Goal: Transaction & Acquisition: Obtain resource

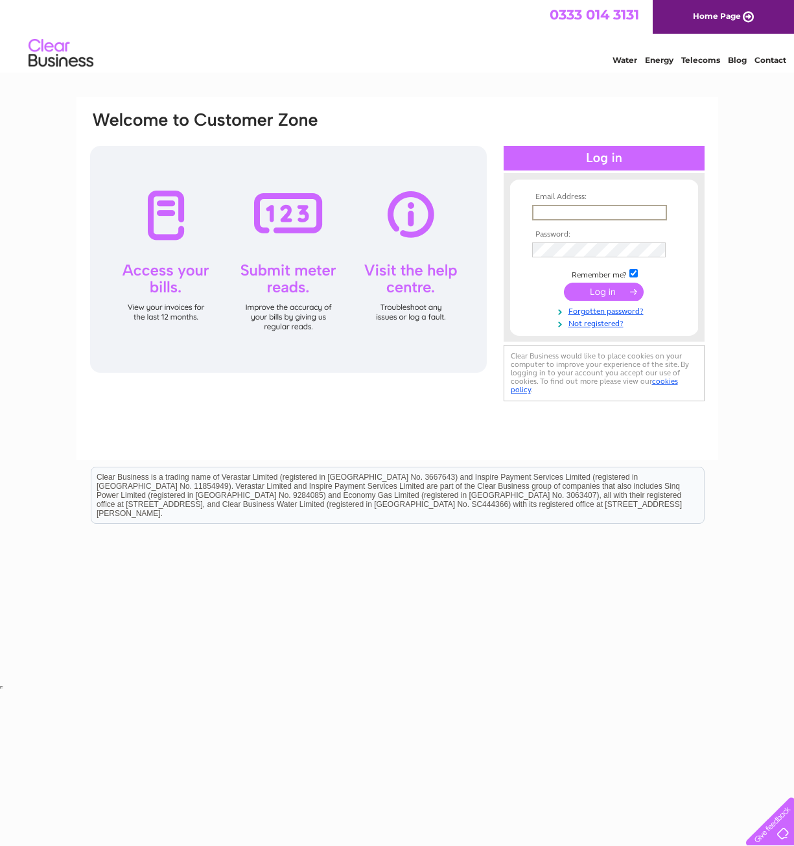
click at [600, 218] on input "text" at bounding box center [599, 213] width 135 height 16
type input "westcoast-catering@outlook.com"
click at [618, 296] on input "submit" at bounding box center [604, 292] width 80 height 18
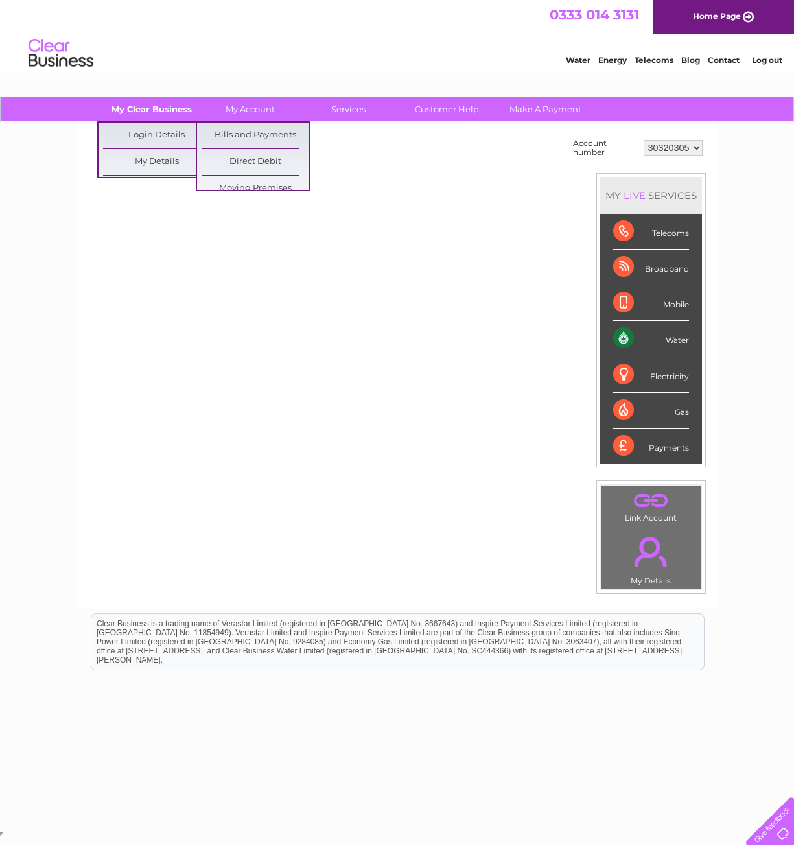
click at [158, 112] on link "My Clear Business" at bounding box center [151, 109] width 107 height 24
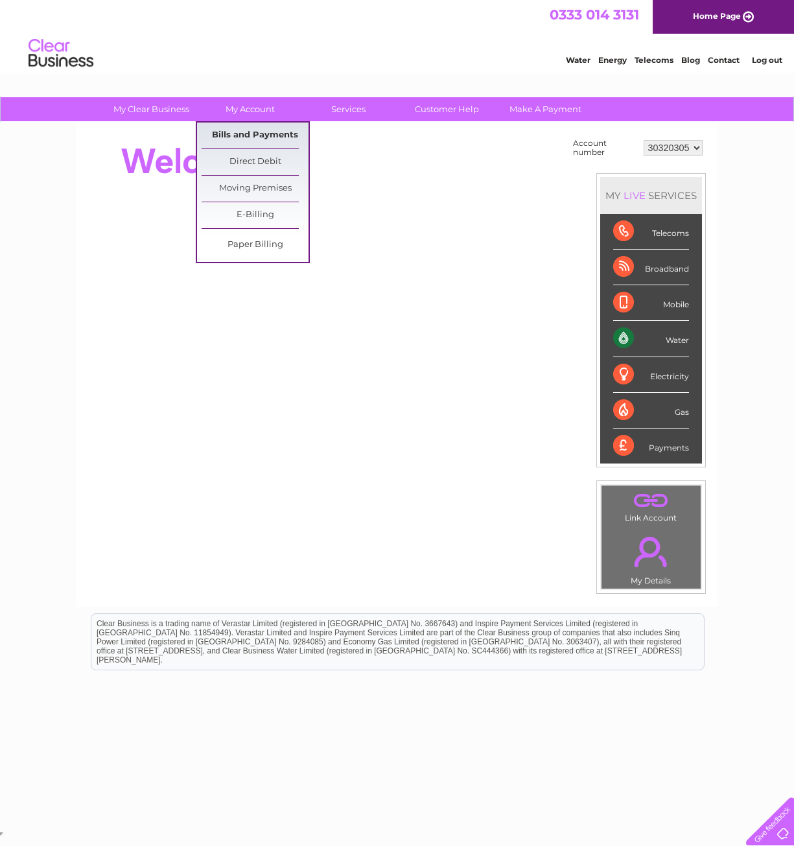
click at [264, 134] on link "Bills and Payments" at bounding box center [255, 136] width 107 height 26
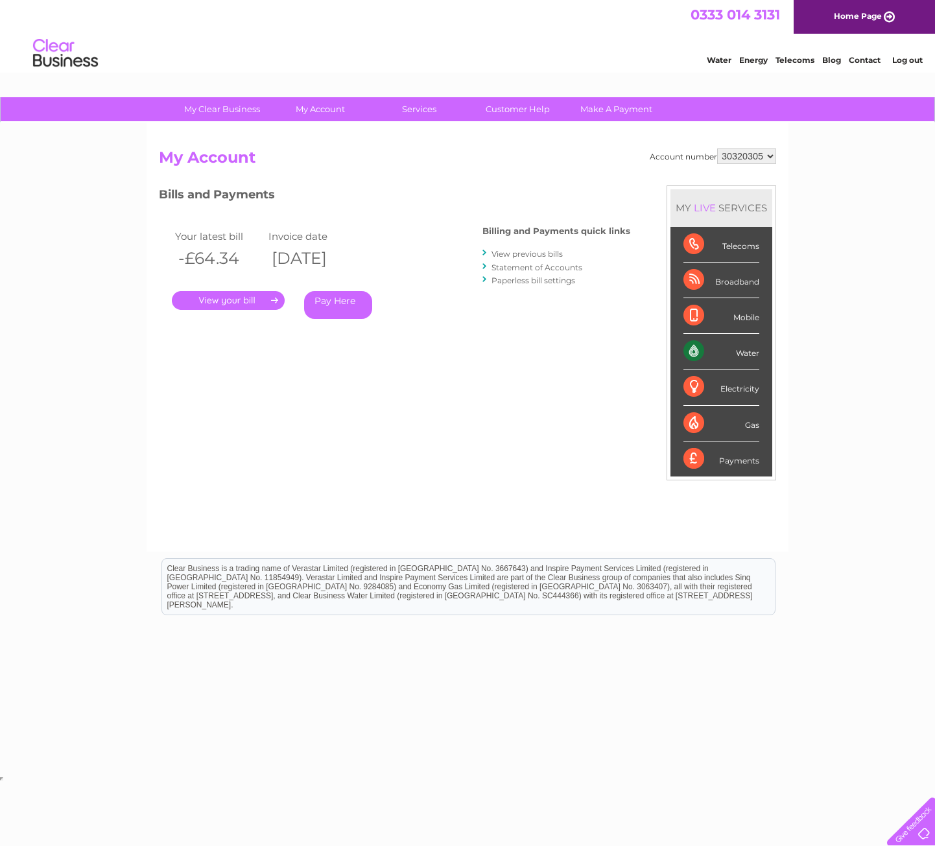
click at [205, 300] on link "." at bounding box center [228, 300] width 113 height 19
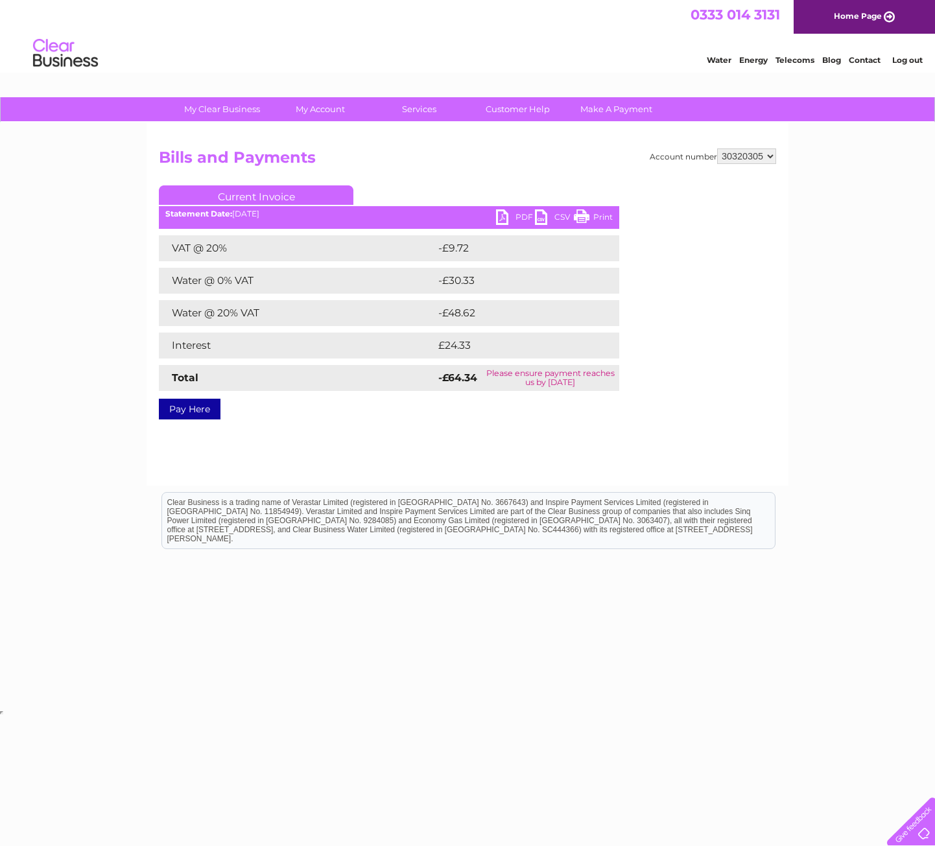
click at [497, 216] on link "PDF" at bounding box center [515, 218] width 39 height 19
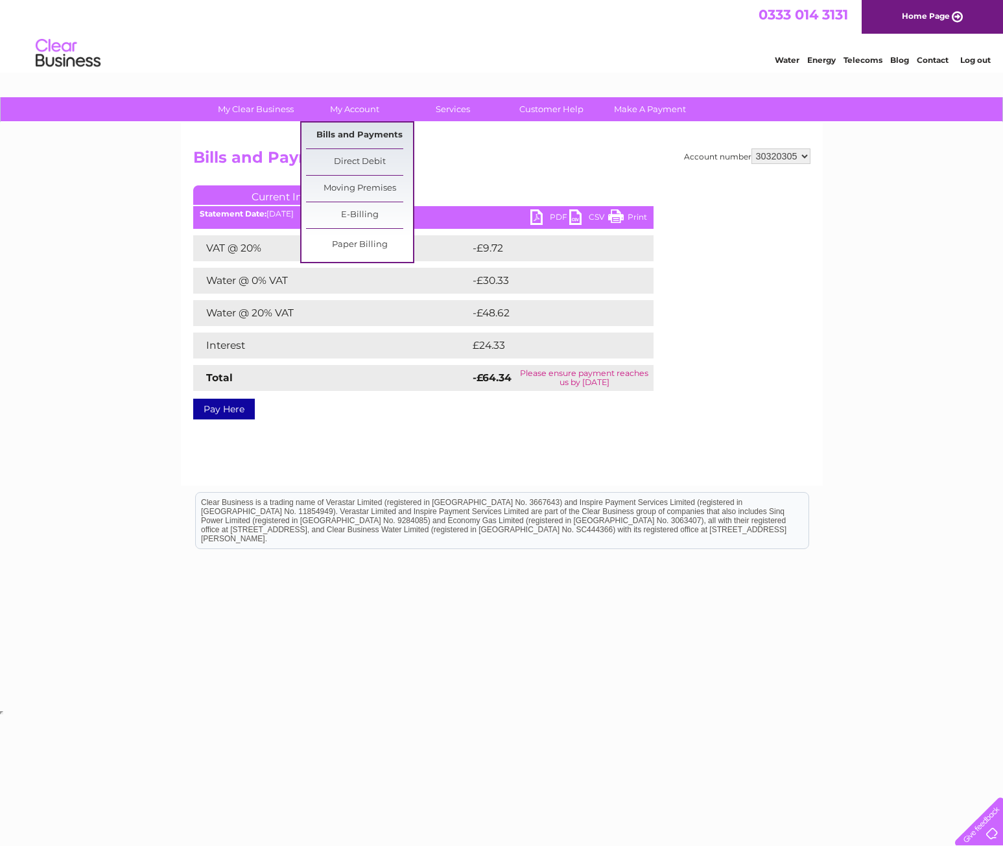
click at [347, 130] on link "Bills and Payments" at bounding box center [359, 136] width 107 height 26
click at [370, 133] on link "Bills and Payments" at bounding box center [359, 136] width 107 height 26
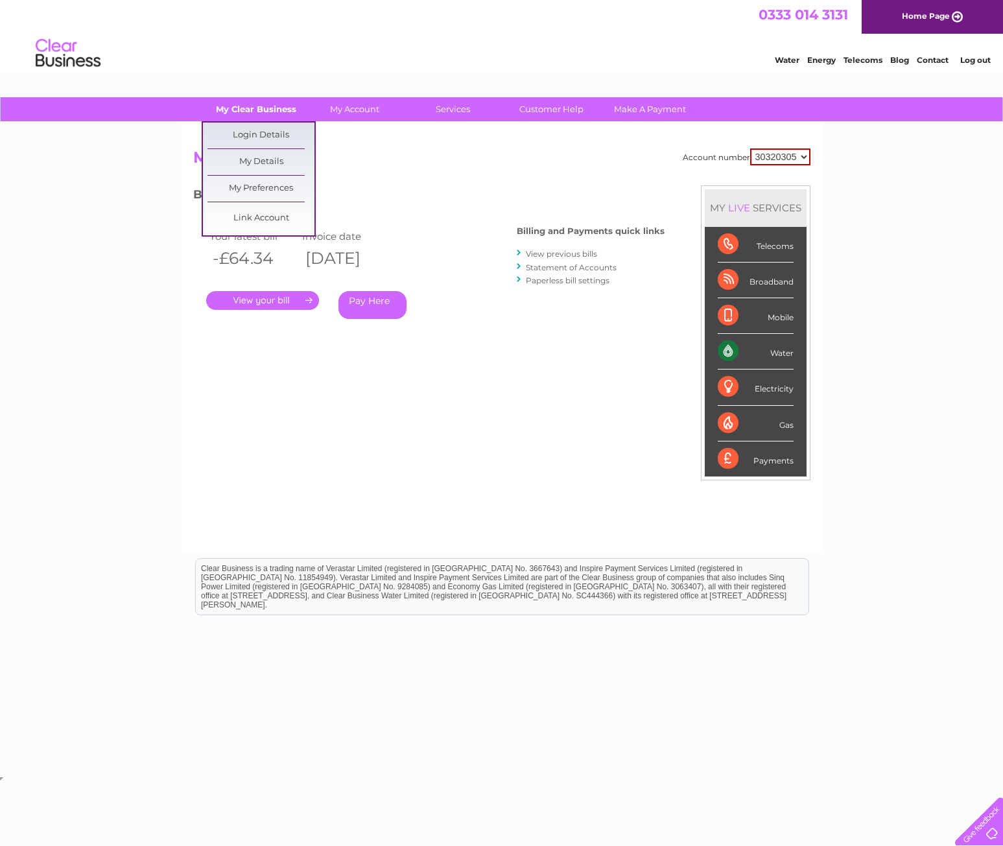
click at [240, 106] on link "My Clear Business" at bounding box center [255, 109] width 107 height 24
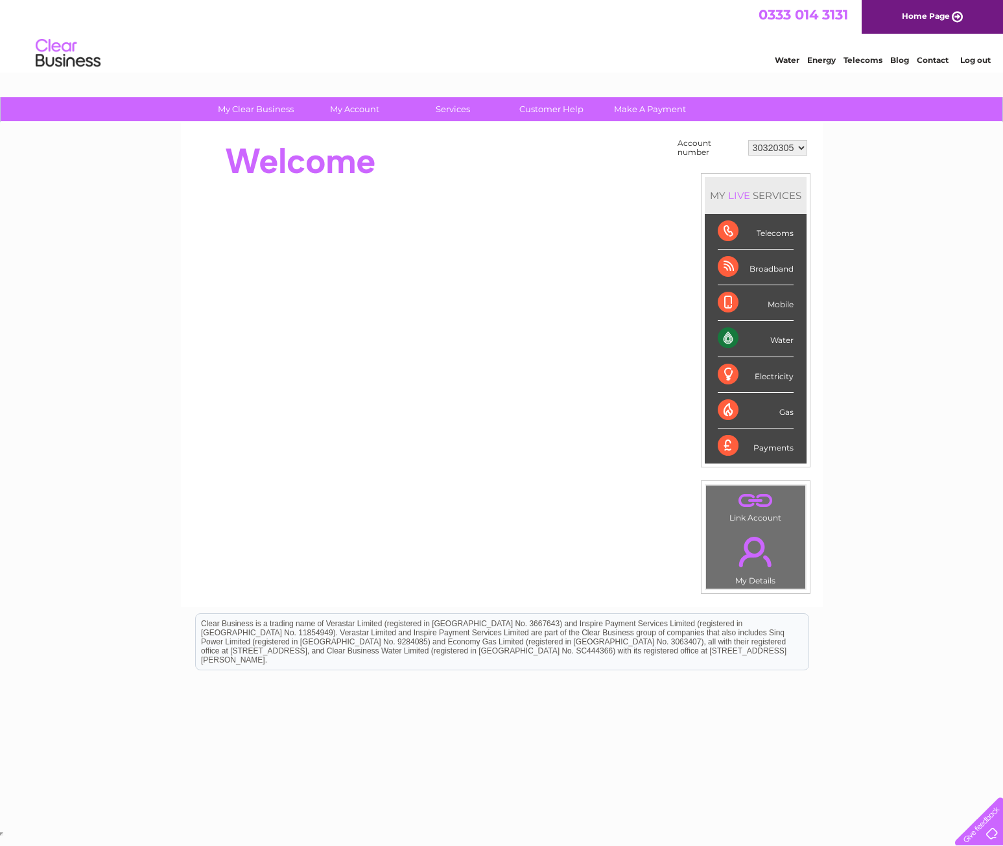
click at [768, 335] on div "Water" at bounding box center [756, 339] width 76 height 36
click at [571, 104] on link "Customer Help" at bounding box center [551, 109] width 107 height 24
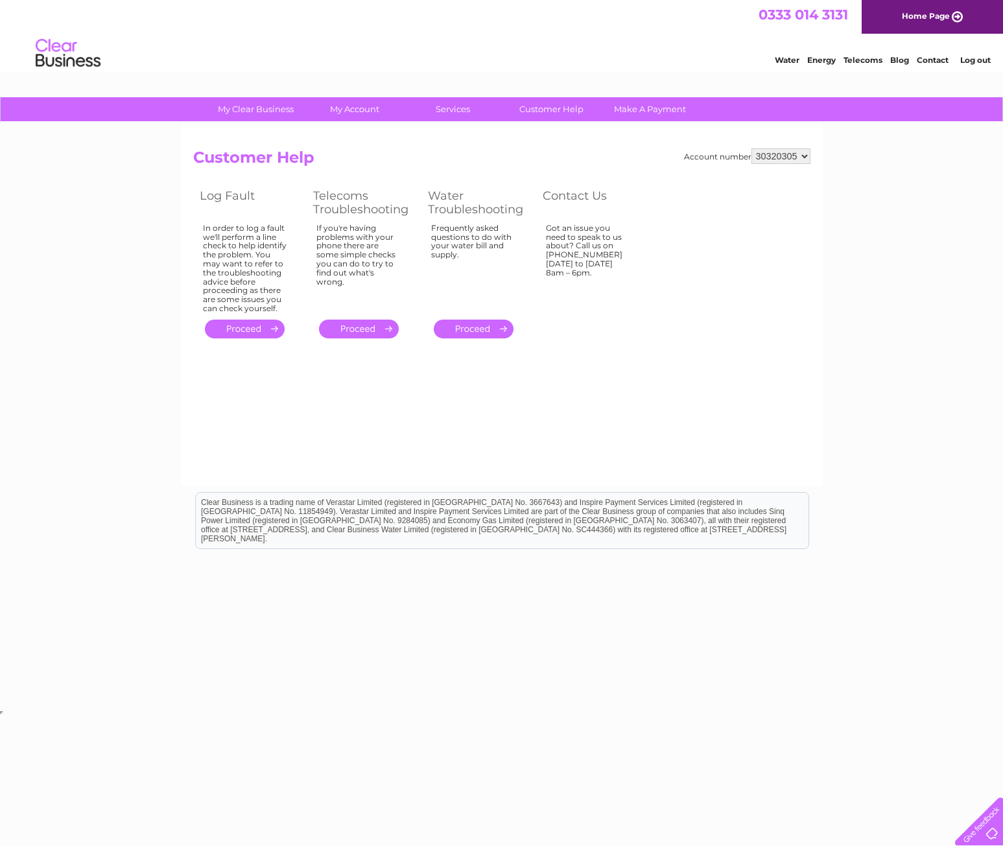
click at [782, 62] on link "Water" at bounding box center [787, 60] width 25 height 10
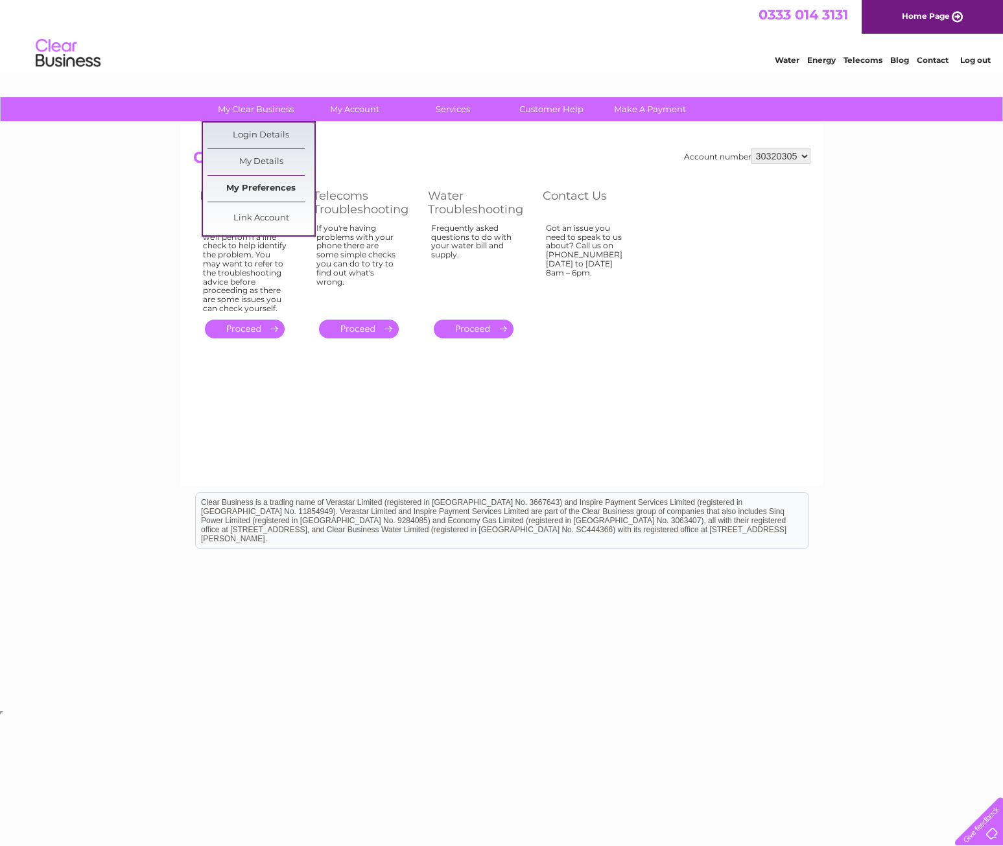
click at [272, 184] on link "My Preferences" at bounding box center [260, 189] width 107 height 26
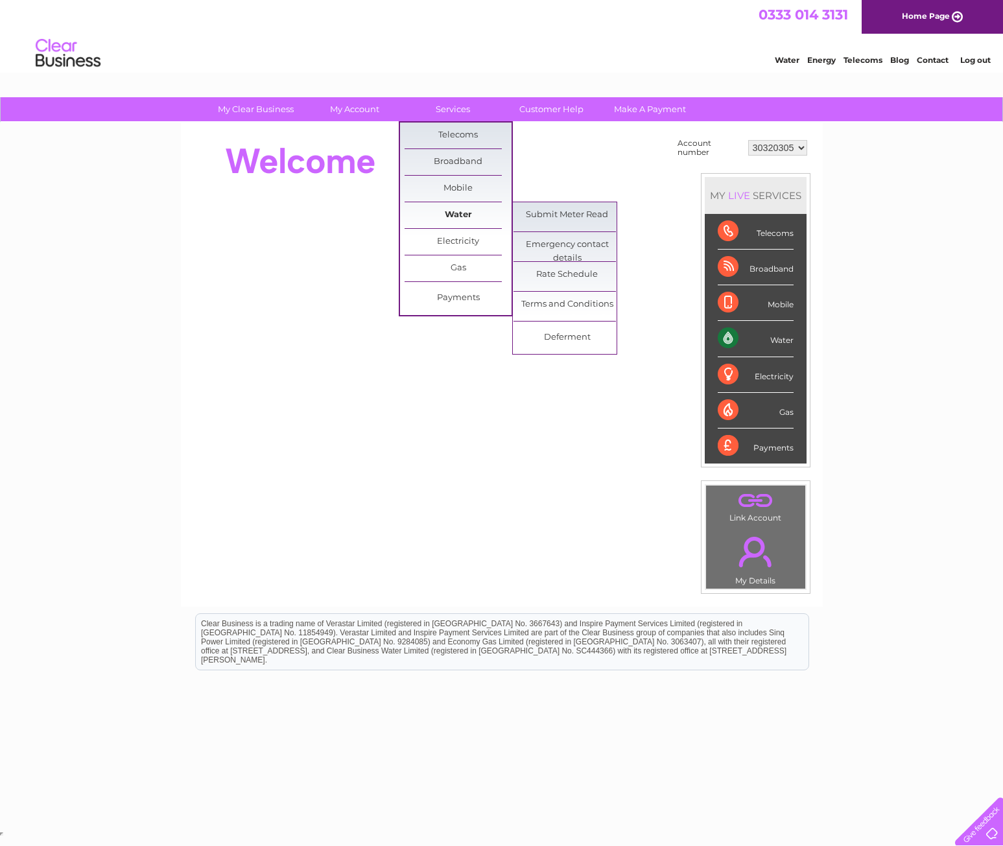
click at [504, 220] on link "Water" at bounding box center [458, 215] width 107 height 26
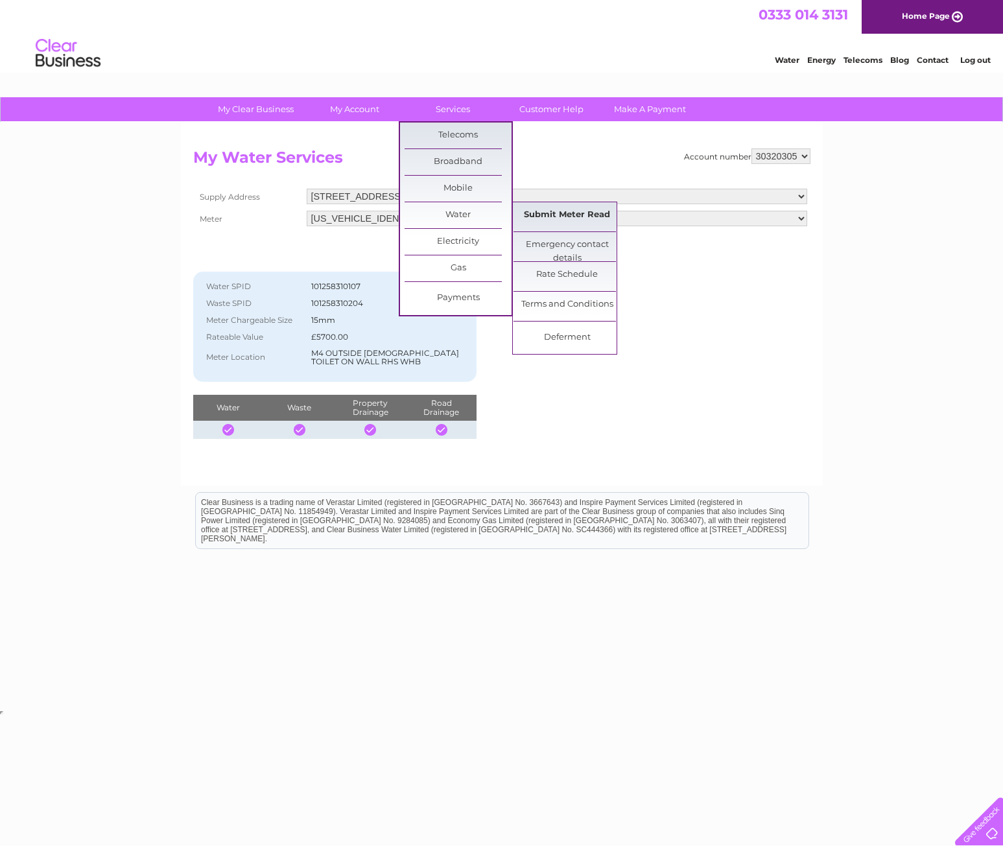
click at [530, 211] on link "Submit Meter Read" at bounding box center [566, 215] width 107 height 26
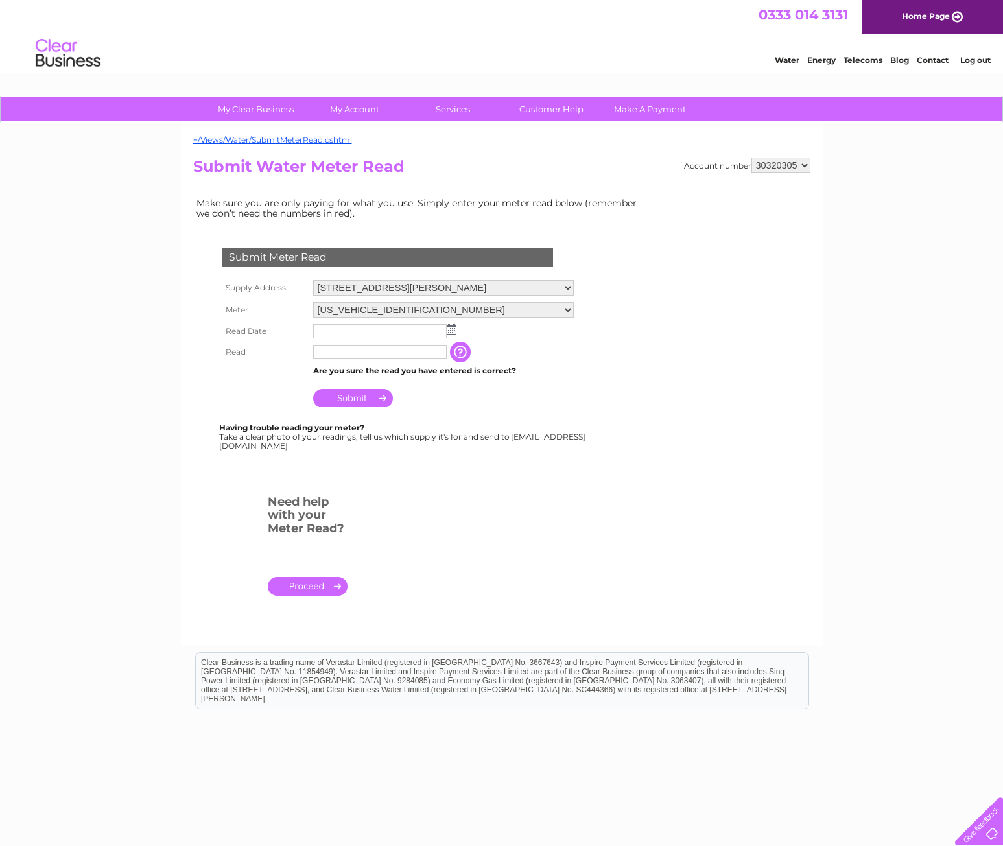
click at [363, 331] on input "text" at bounding box center [380, 331] width 134 height 14
click at [454, 325] on img at bounding box center [453, 330] width 10 height 10
click at [324, 348] on span "Prev" at bounding box center [325, 349] width 10 height 10
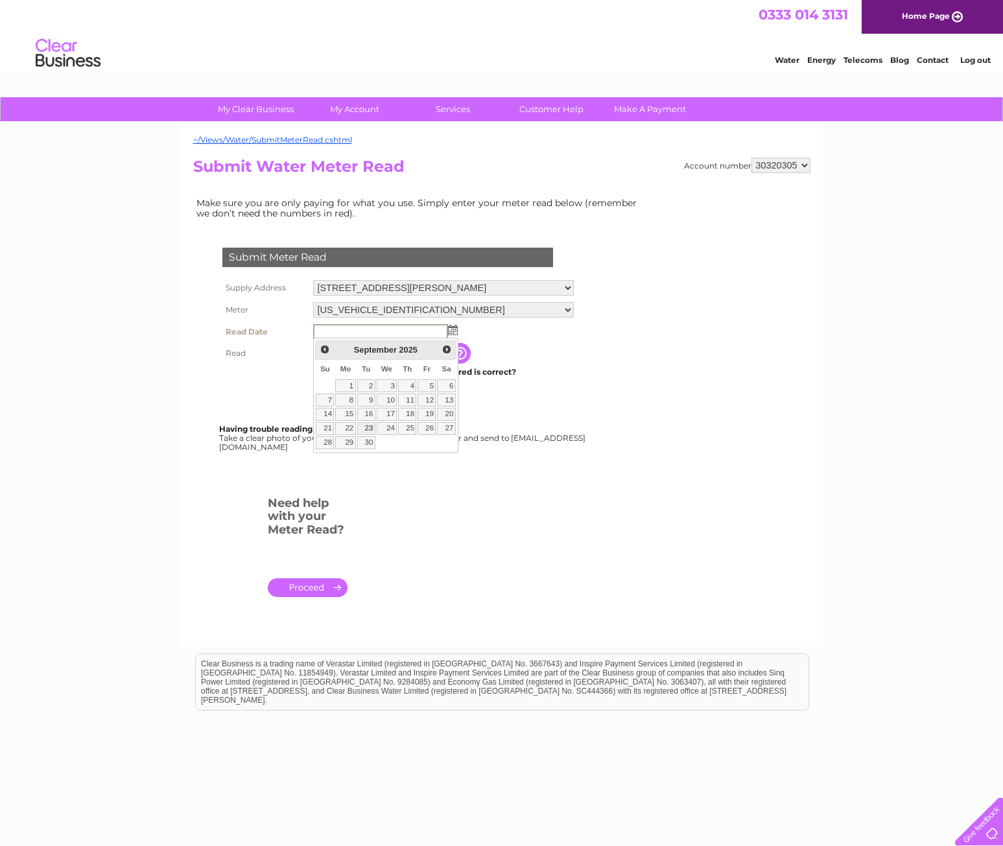
click at [368, 428] on link "23" at bounding box center [366, 428] width 18 height 13
type input "2025/09/23"
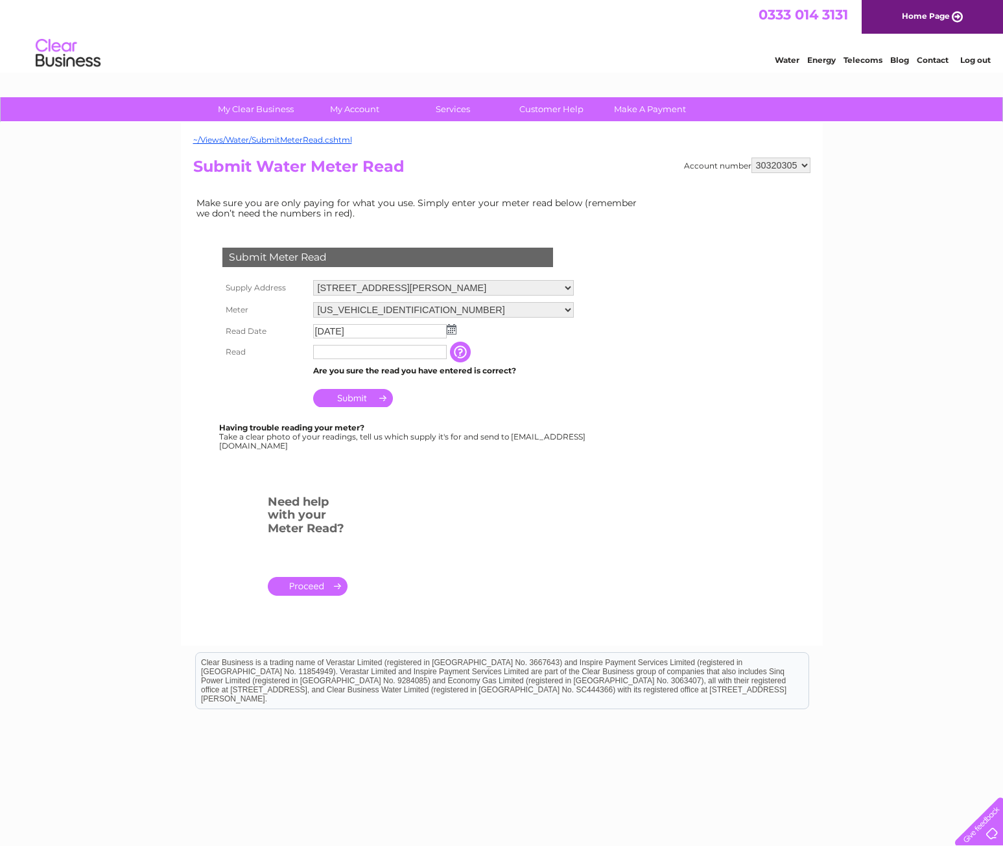
click at [360, 347] on input "text" at bounding box center [380, 352] width 134 height 14
type input "4056"
click at [354, 398] on input "Submit" at bounding box center [353, 399] width 80 height 18
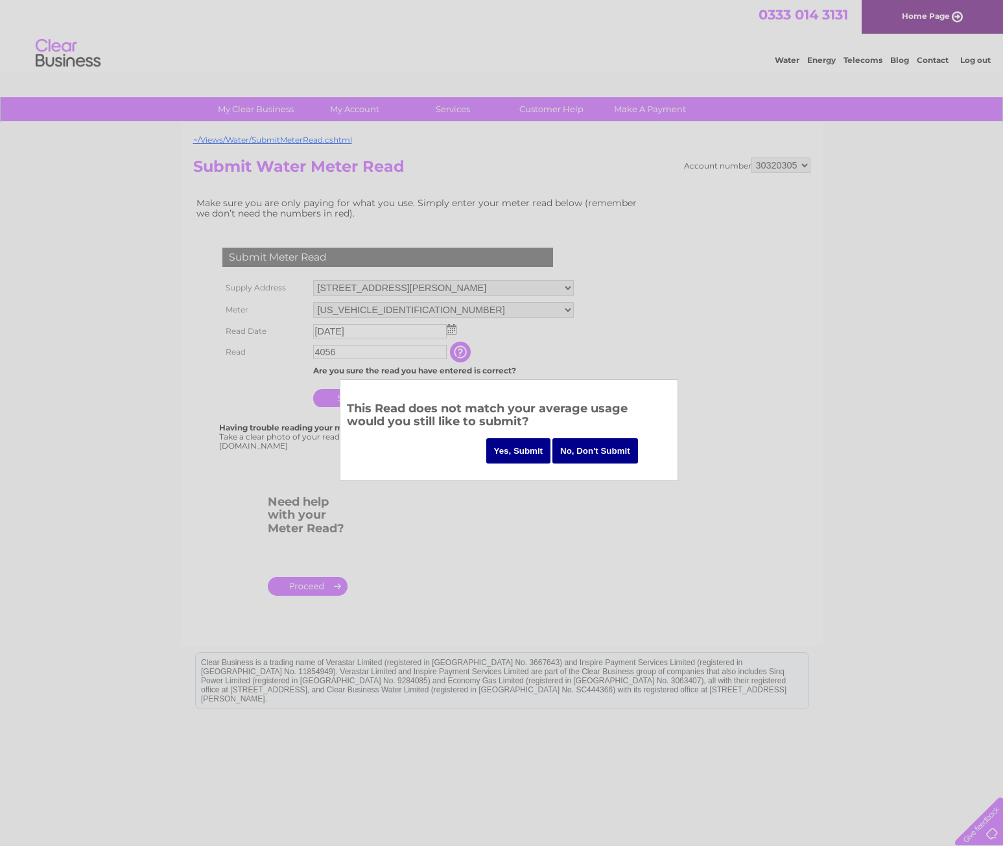
click at [620, 453] on input "No, Don't Submit" at bounding box center [595, 450] width 86 height 25
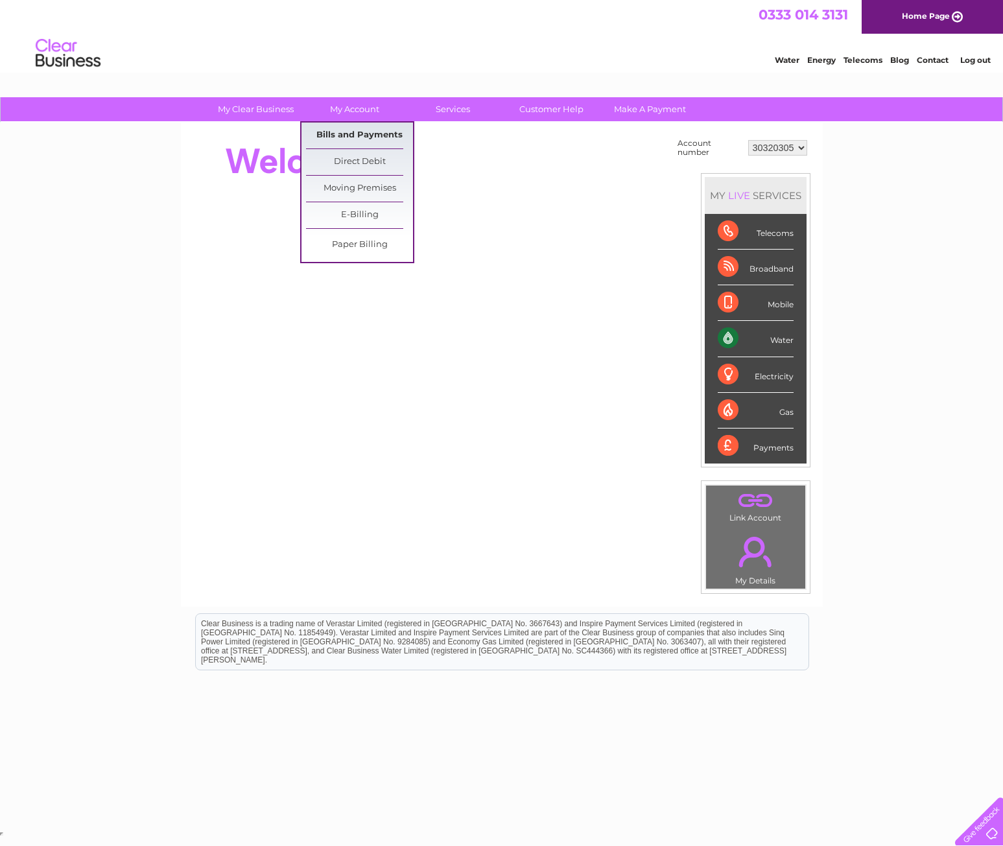
click at [344, 130] on link "Bills and Payments" at bounding box center [359, 136] width 107 height 26
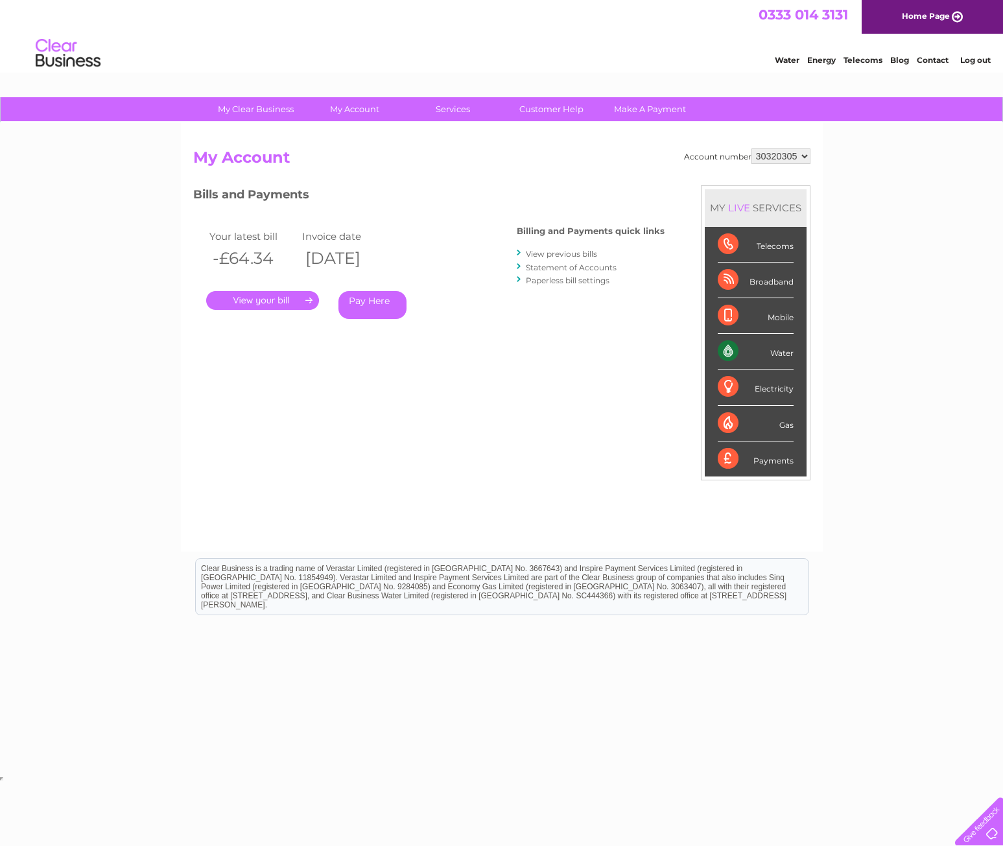
click at [560, 254] on link "View previous bills" at bounding box center [561, 254] width 71 height 10
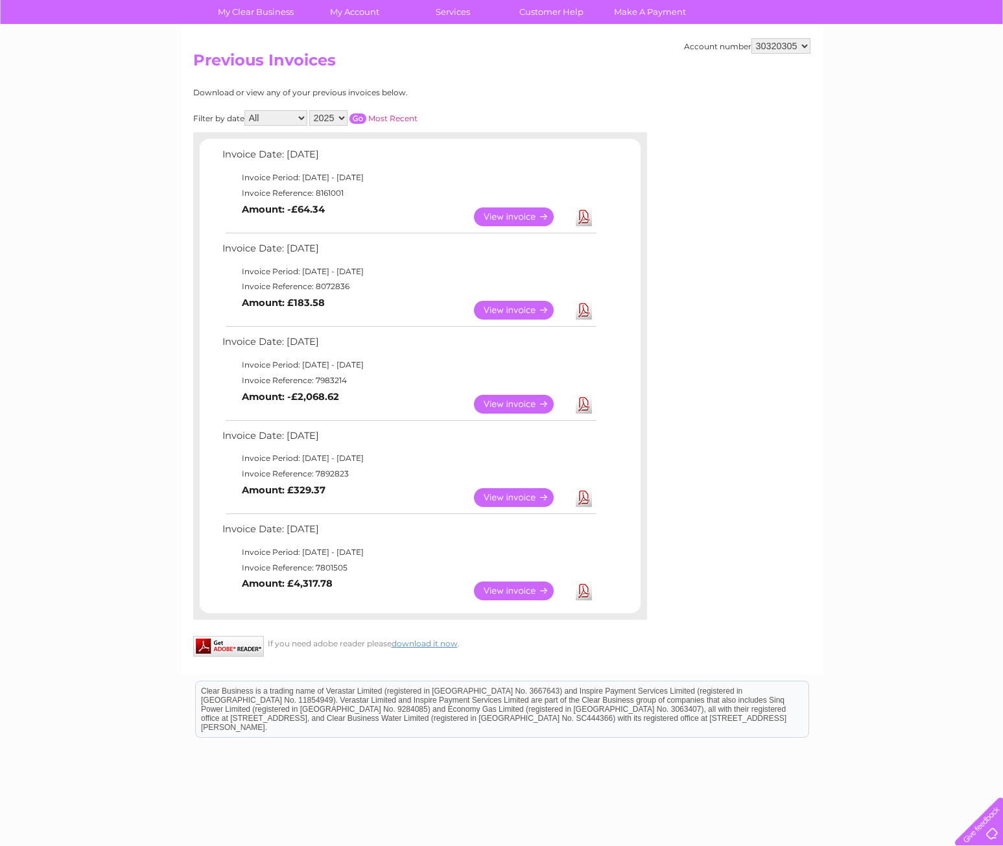
scroll to position [156, 0]
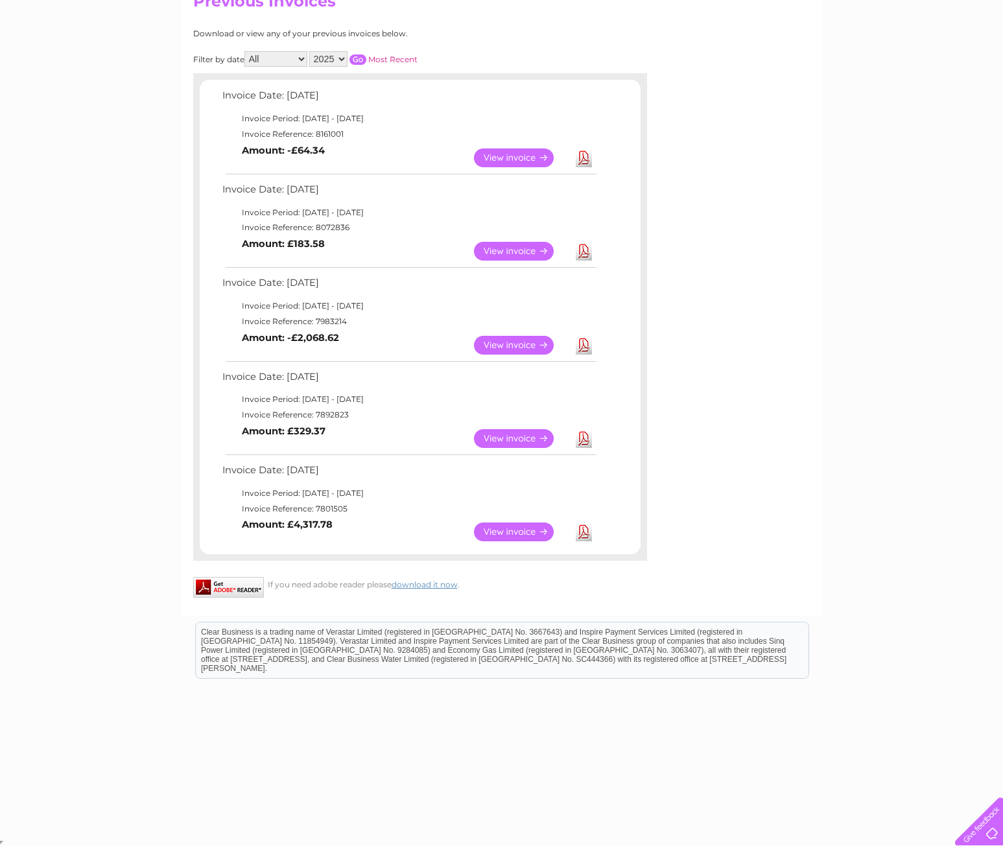
click at [528, 532] on link "View" at bounding box center [521, 531] width 95 height 19
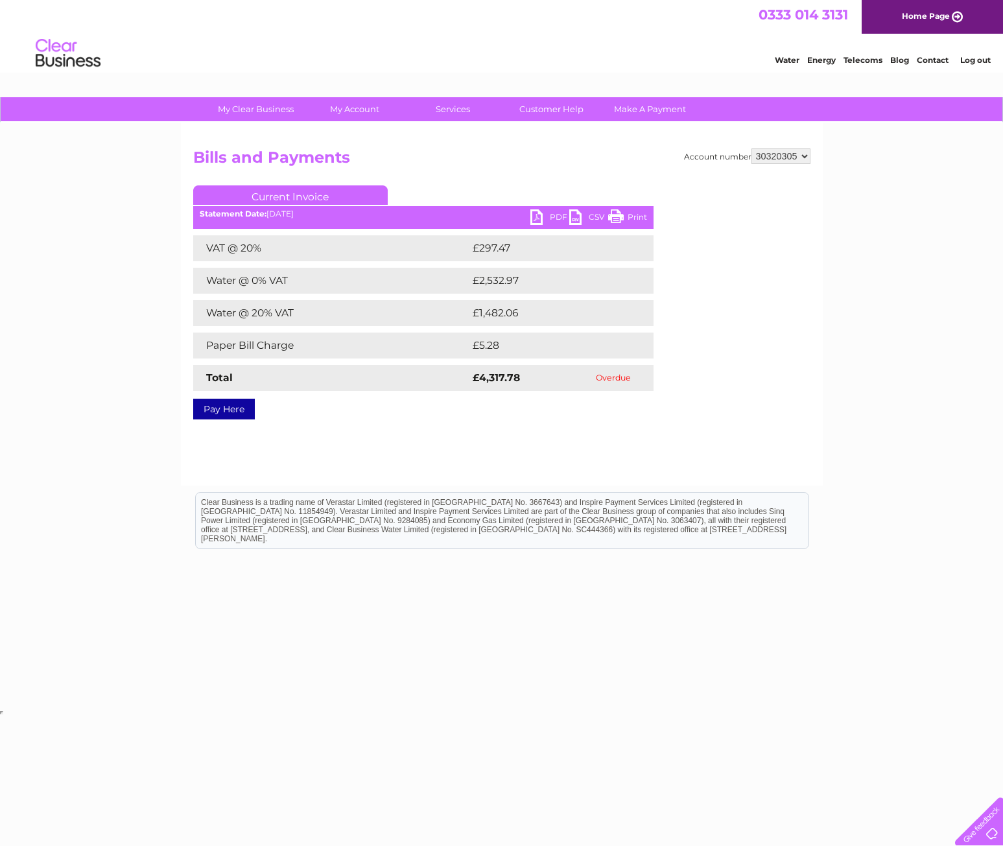
click at [543, 217] on link "PDF" at bounding box center [549, 218] width 39 height 19
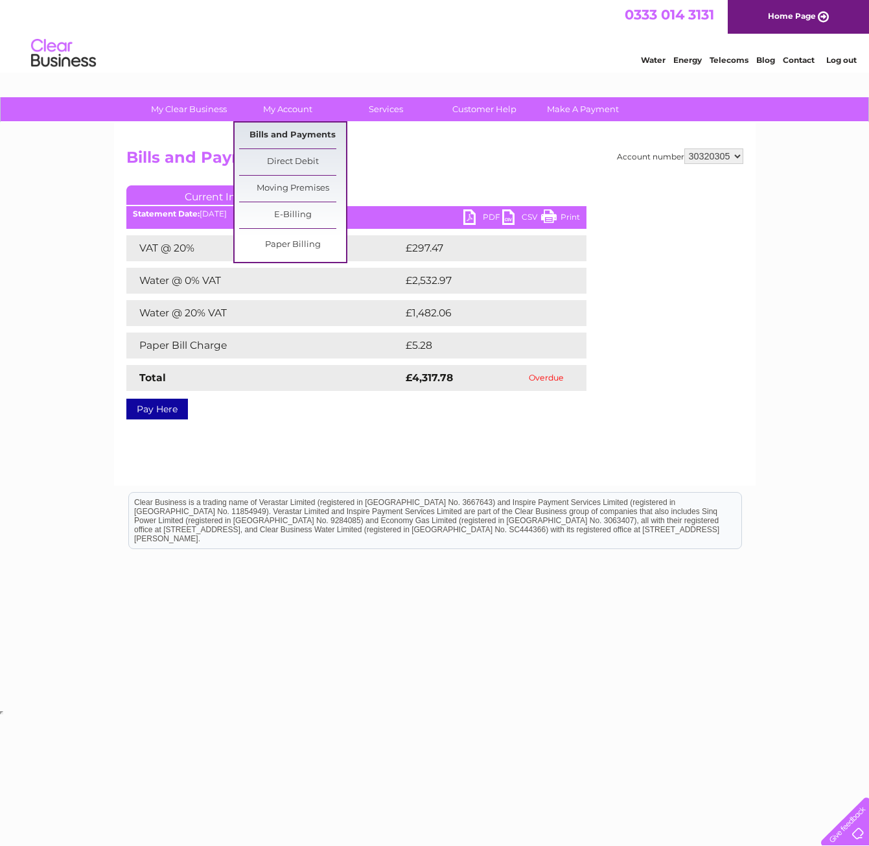
click at [310, 129] on link "Bills and Payments" at bounding box center [292, 136] width 107 height 26
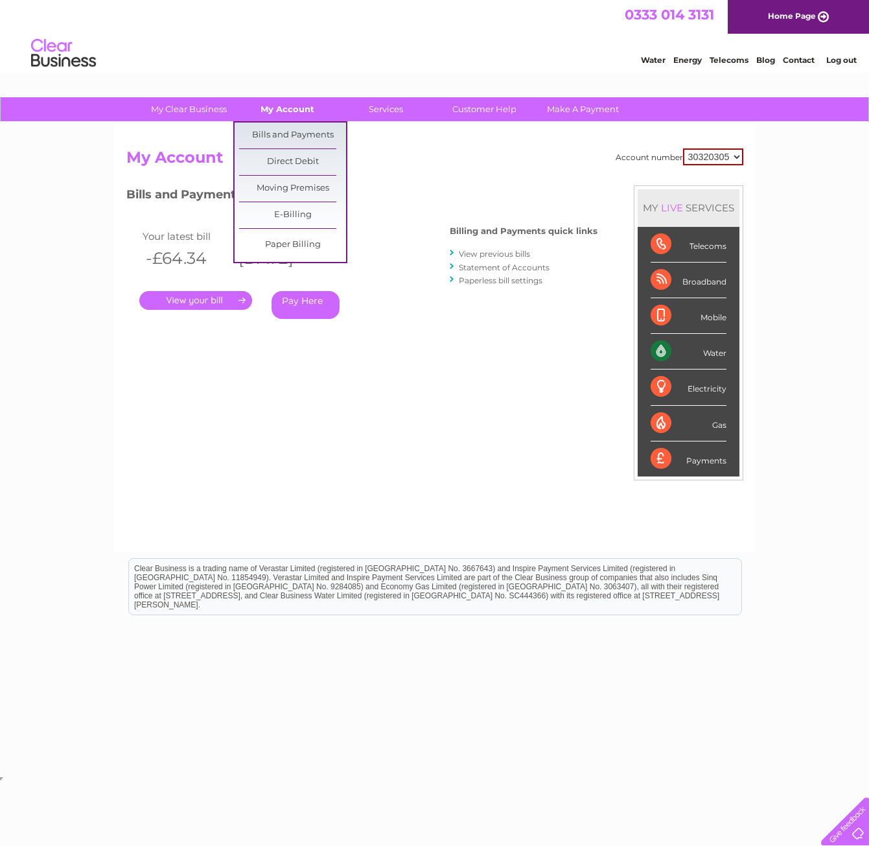
click at [288, 108] on link "My Account" at bounding box center [287, 109] width 107 height 24
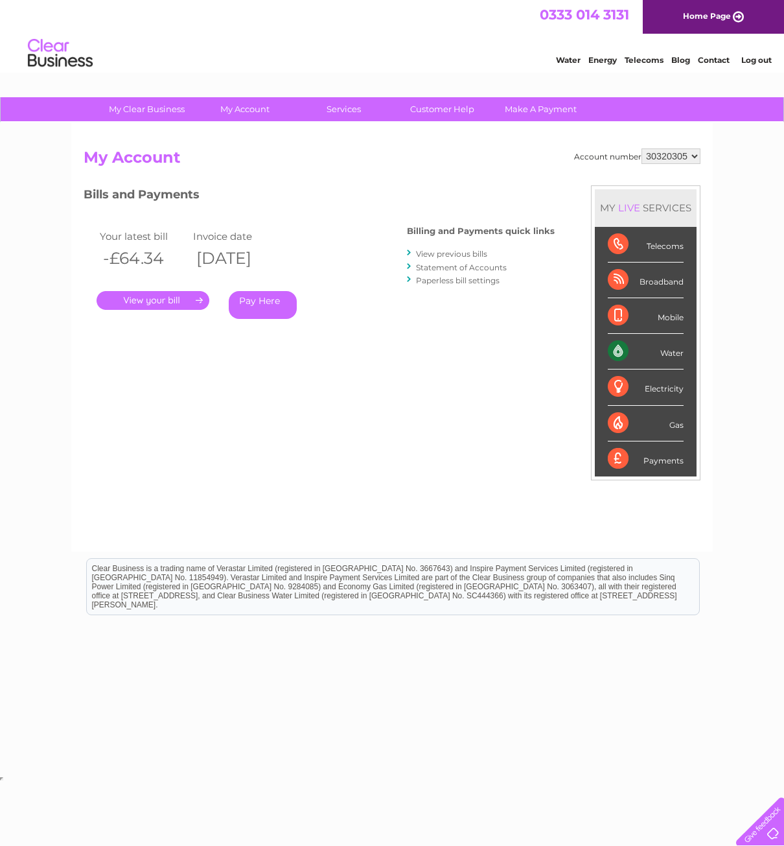
click at [371, 323] on div "Bills and Payments Billing and Payments quick links View previous bills Stateme…" at bounding box center [319, 261] width 471 height 152
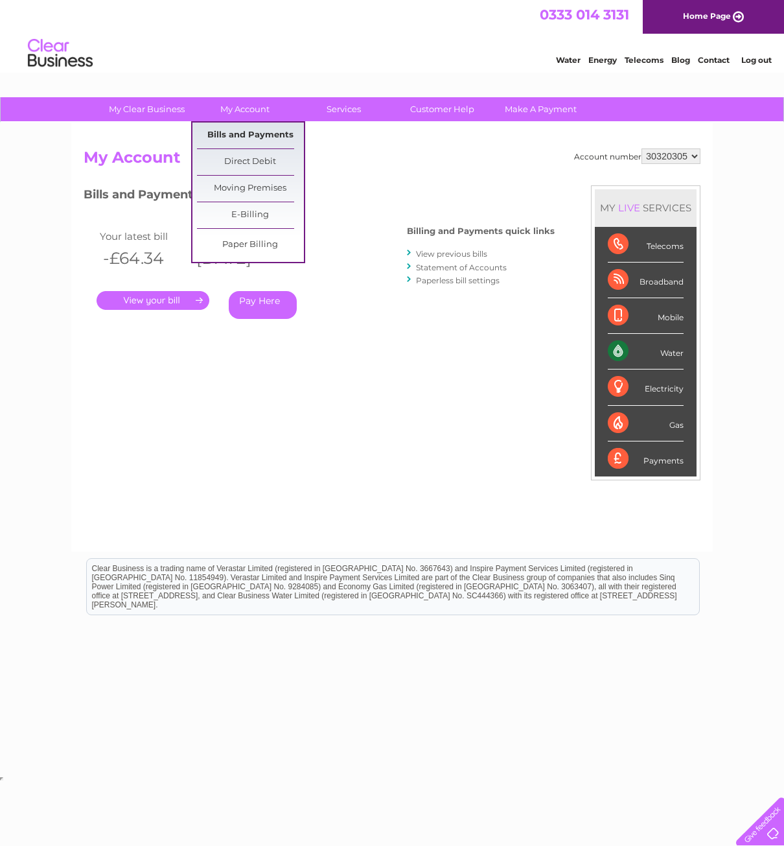
click at [244, 132] on link "Bills and Payments" at bounding box center [250, 136] width 107 height 26
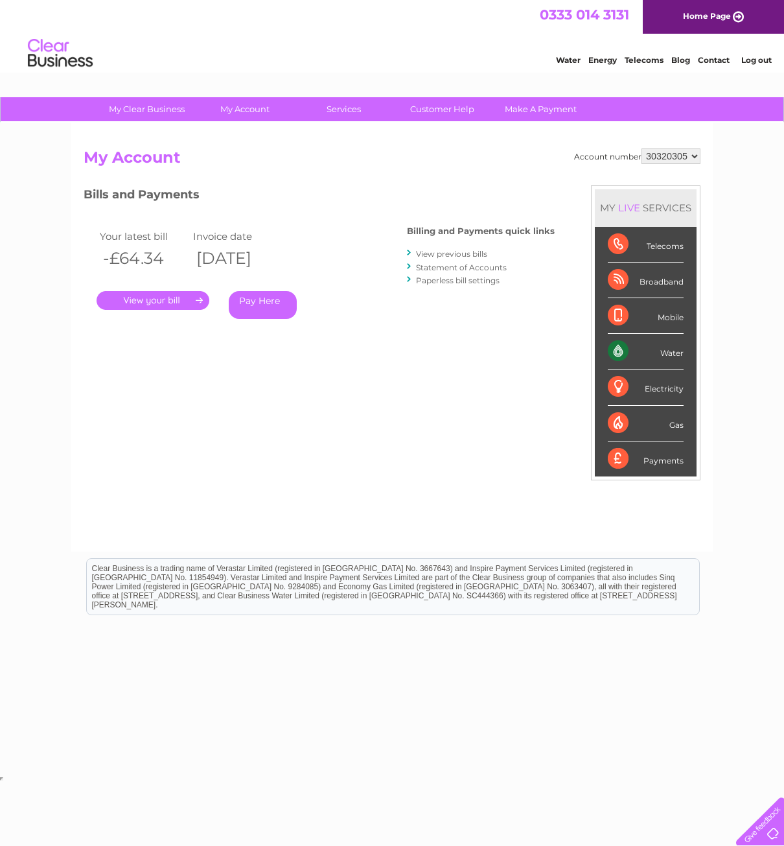
drag, startPoint x: 504, startPoint y: 681, endPoint x: 495, endPoint y: 658, distance: 24.2
click at [505, 635] on html "Clear Business is a trading name of Verastar Limited (registered in [GEOGRAPHIC…" at bounding box center [392, 593] width 784 height 83
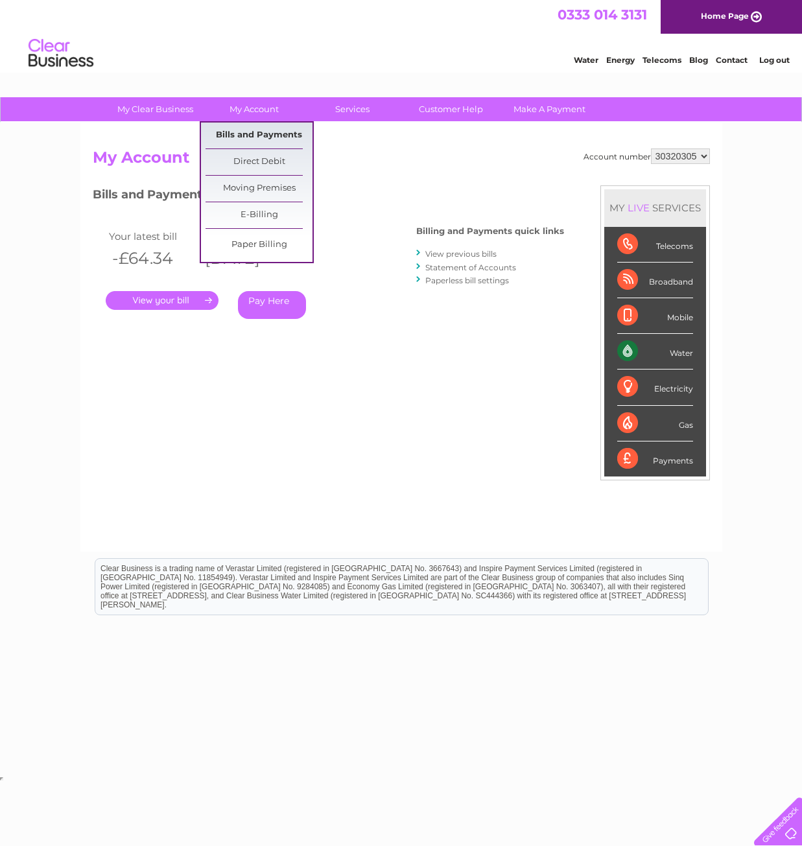
click at [245, 132] on link "Bills and Payments" at bounding box center [258, 136] width 107 height 26
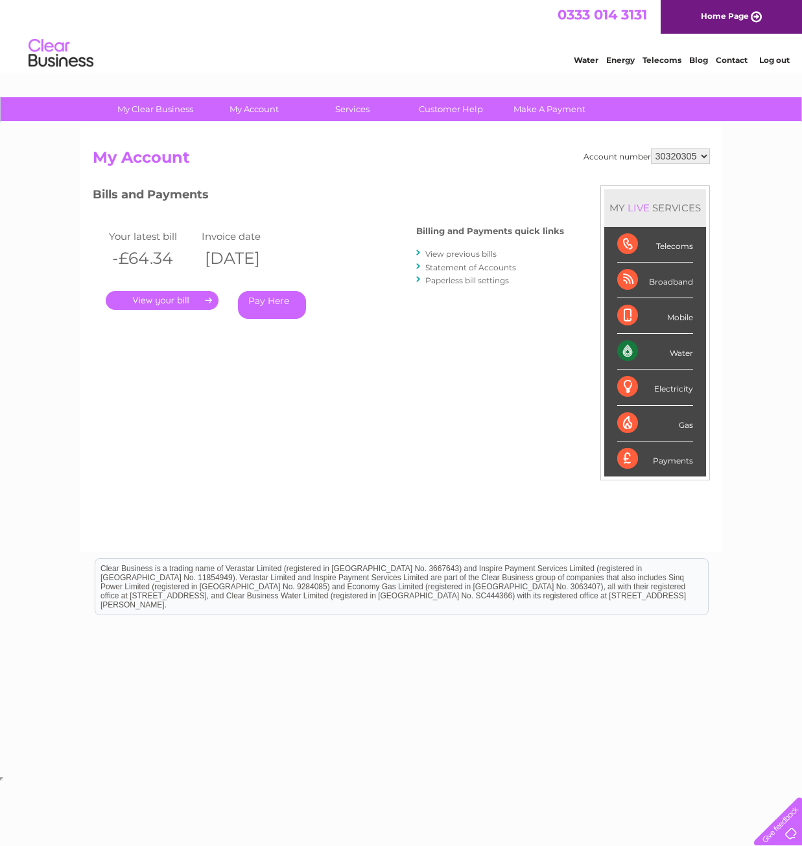
click at [475, 261] on li "Statement of Accounts" at bounding box center [490, 267] width 148 height 13
click at [475, 254] on link "View previous bills" at bounding box center [460, 254] width 71 height 10
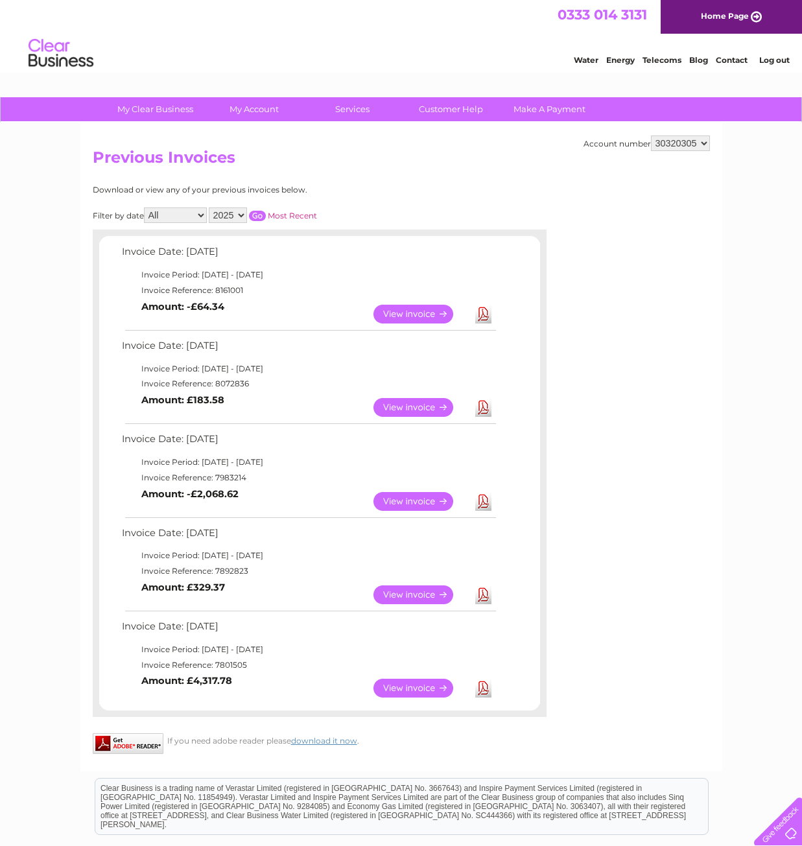
click at [410, 681] on link "View" at bounding box center [420, 688] width 95 height 19
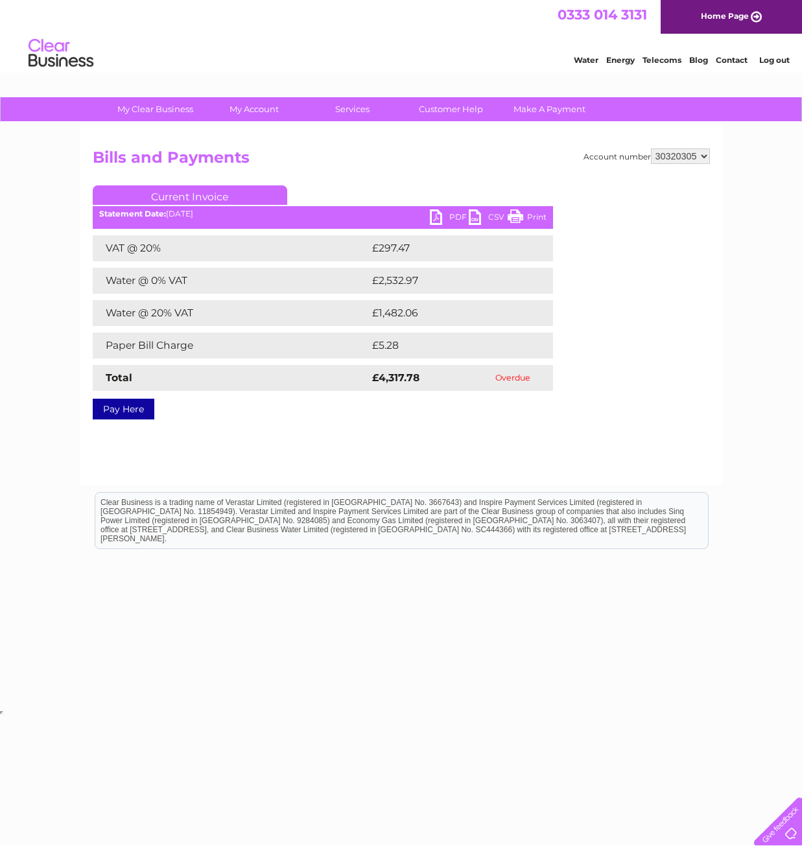
click at [456, 227] on link "PDF" at bounding box center [449, 218] width 39 height 19
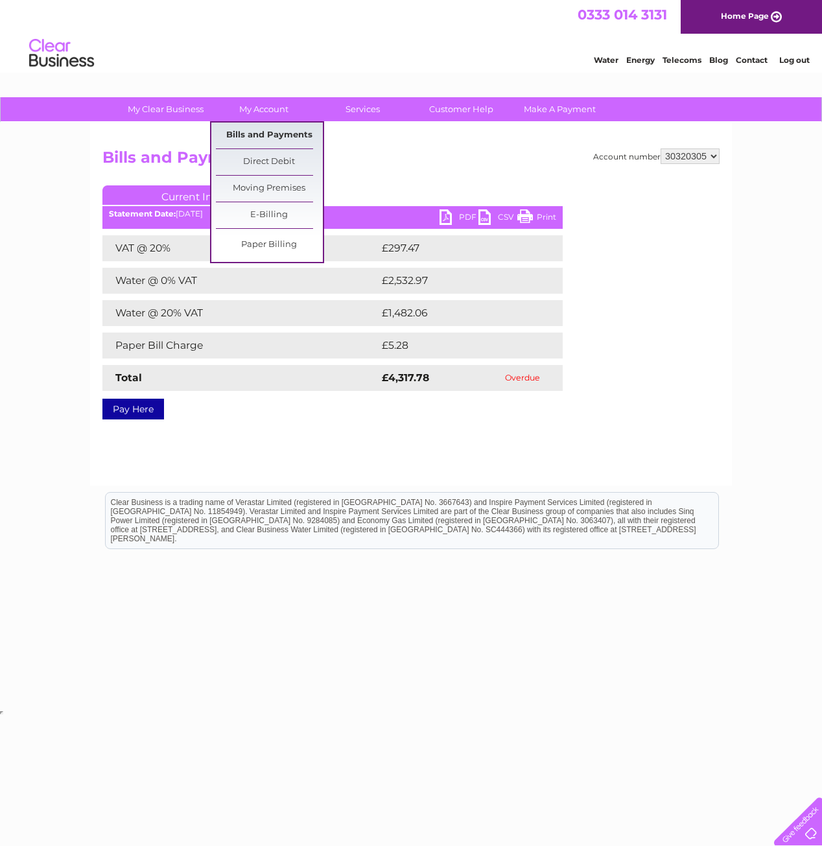
click at [268, 131] on link "Bills and Payments" at bounding box center [269, 136] width 107 height 26
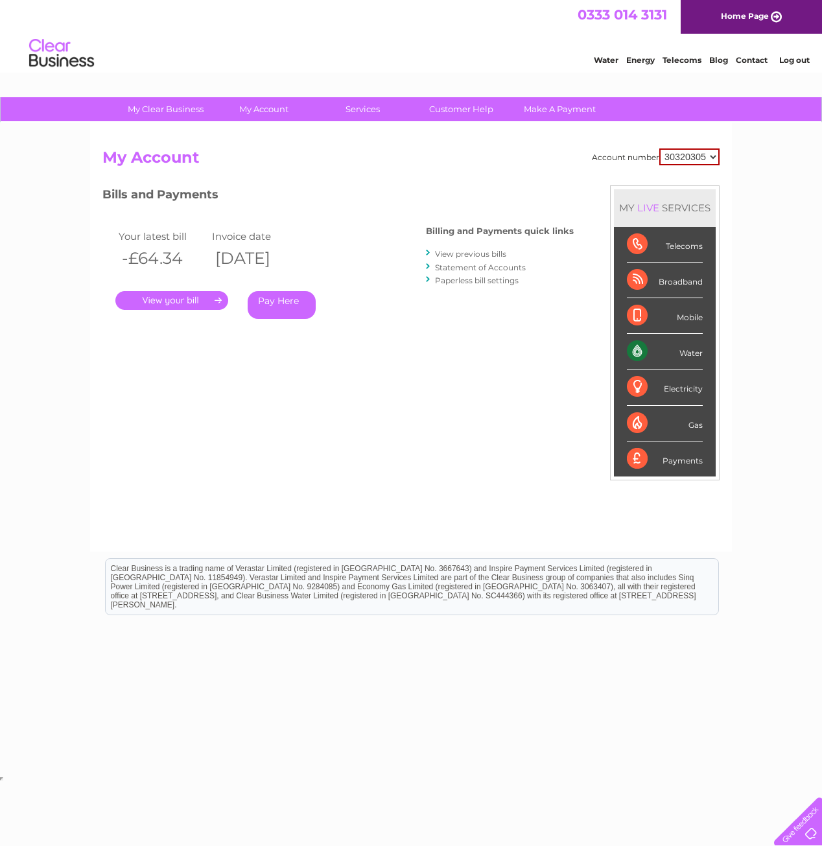
click at [482, 253] on link "View previous bills" at bounding box center [470, 254] width 71 height 10
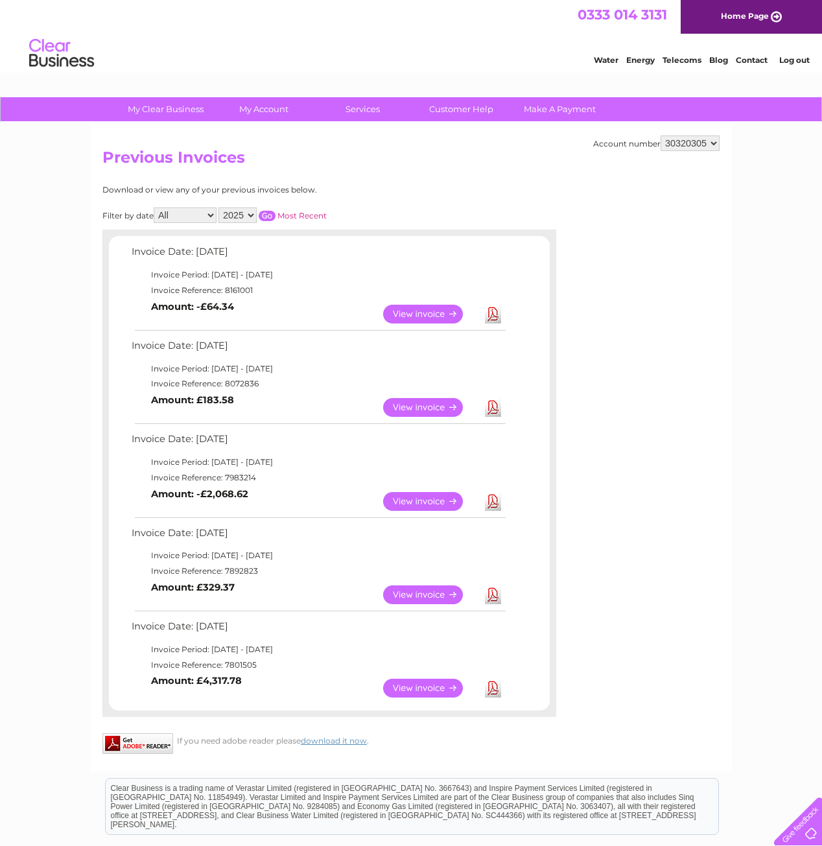
click at [422, 495] on link "View" at bounding box center [430, 501] width 95 height 19
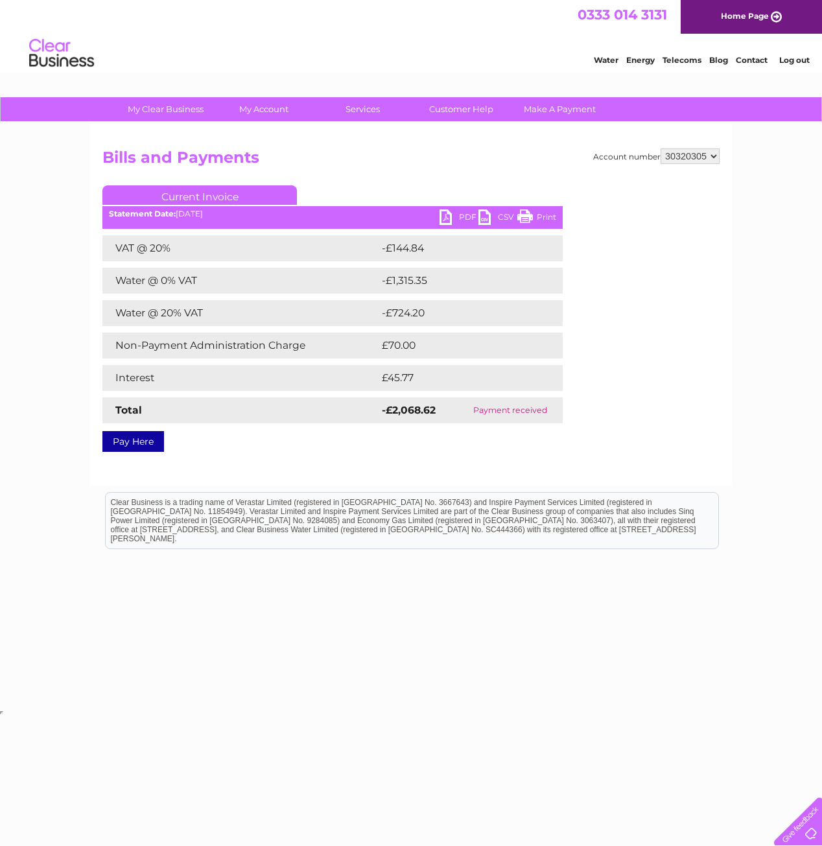
click at [451, 215] on link "PDF" at bounding box center [459, 218] width 39 height 19
